Goal: Complete application form

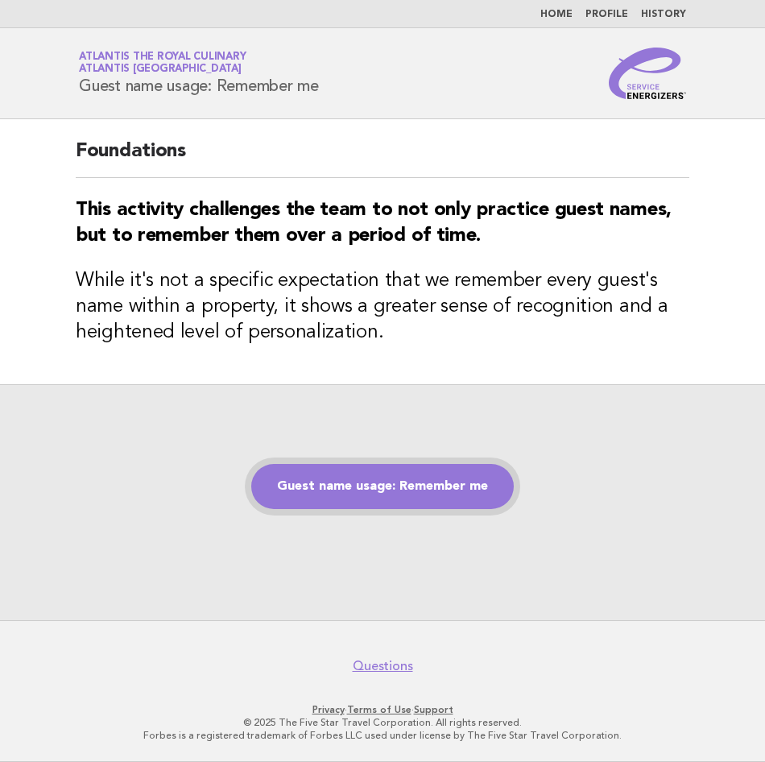
click at [408, 486] on link "Guest name usage: Remember me" at bounding box center [382, 486] width 263 height 45
click at [453, 490] on link "Guest name usage: Remember me" at bounding box center [382, 486] width 263 height 45
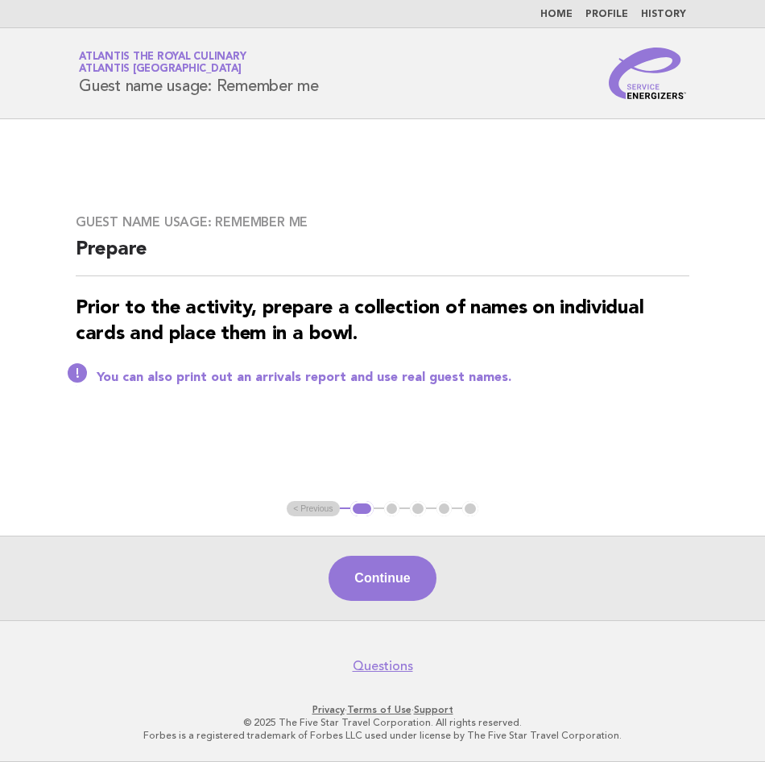
click at [383, 584] on button "Continue" at bounding box center [382, 578] width 107 height 45
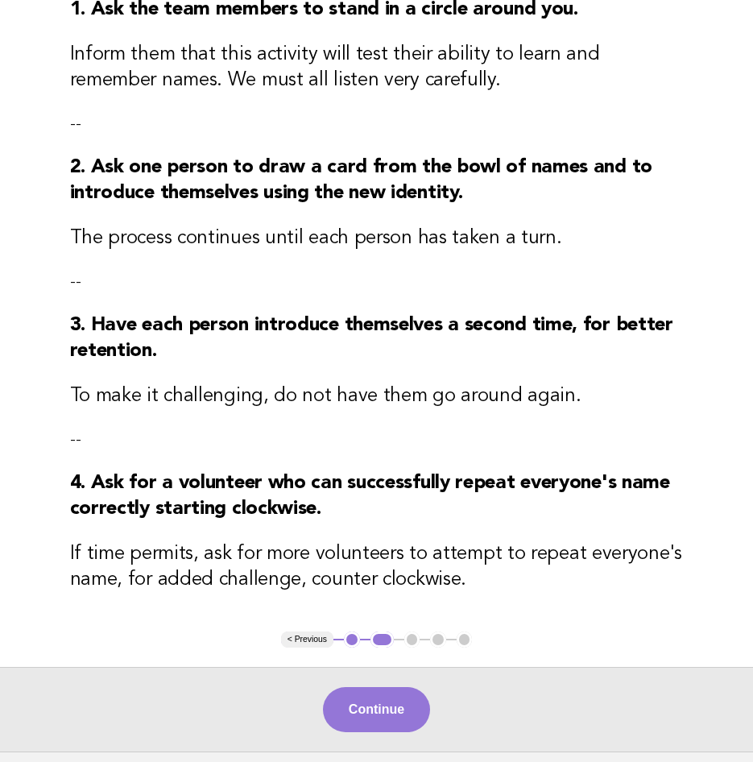
scroll to position [359, 0]
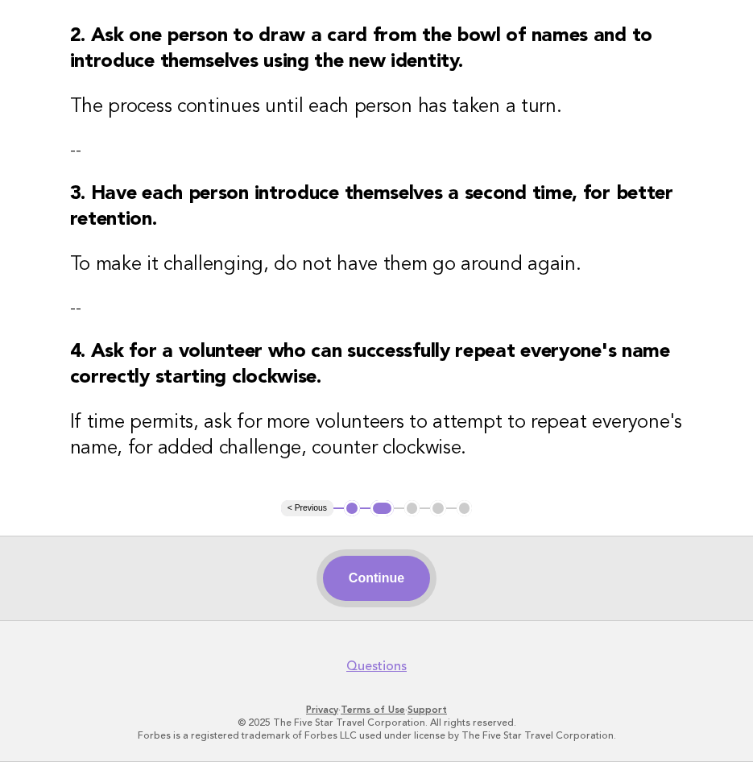
click at [390, 570] on button "Continue" at bounding box center [376, 578] width 107 height 45
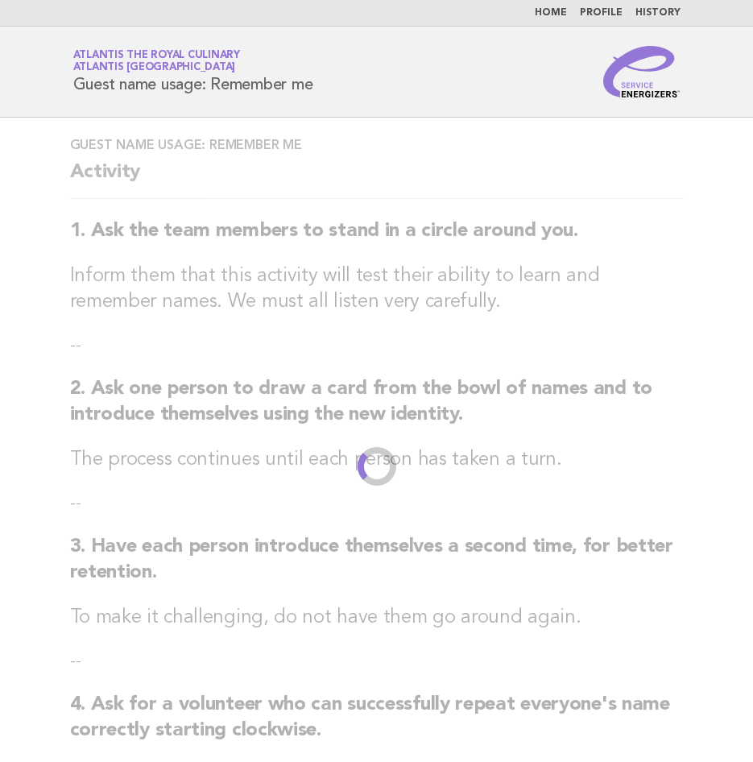
scroll to position [0, 0]
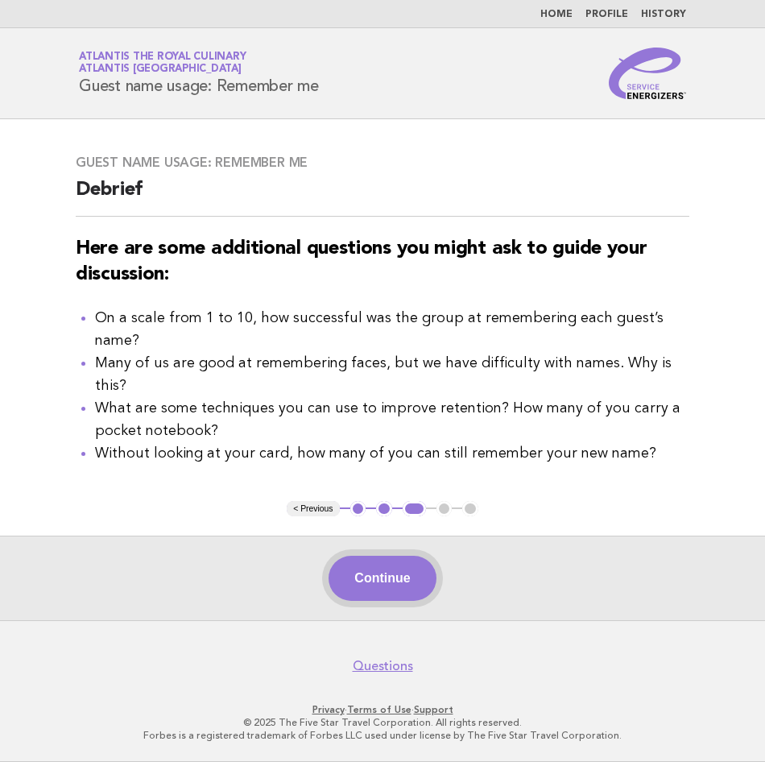
click at [399, 573] on button "Continue" at bounding box center [382, 578] width 107 height 45
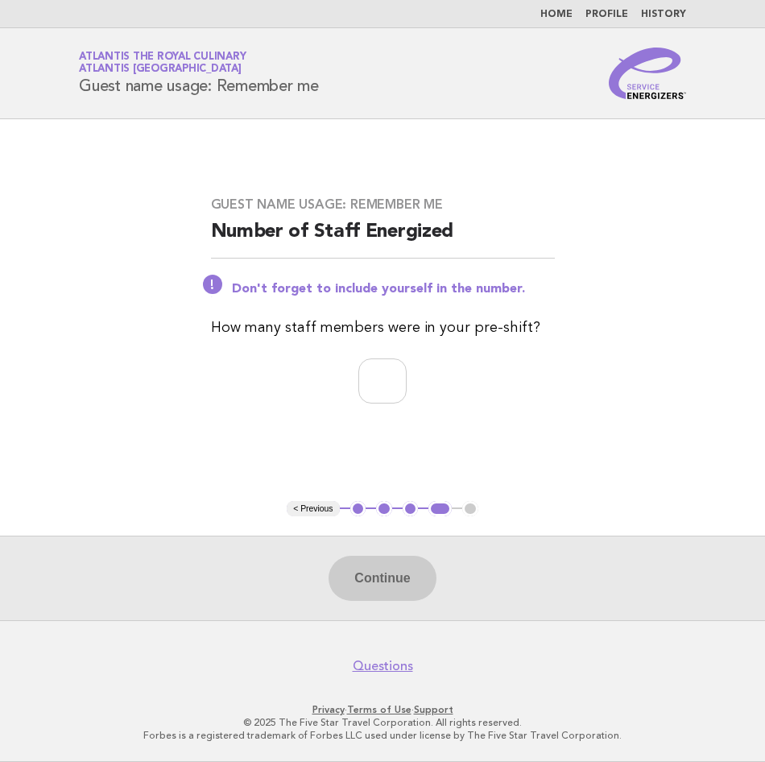
click at [395, 404] on div "Guest name usage: Remember me Number of Staff Energized Don't forget to include…" at bounding box center [383, 309] width 383 height 265
drag, startPoint x: 366, startPoint y: 387, endPoint x: 388, endPoint y: 416, distance: 35.6
click at [366, 388] on input "number" at bounding box center [382, 380] width 48 height 45
type input "*"
click at [382, 585] on button "Continue" at bounding box center [382, 578] width 107 height 45
